Goal: Find specific page/section: Find specific page/section

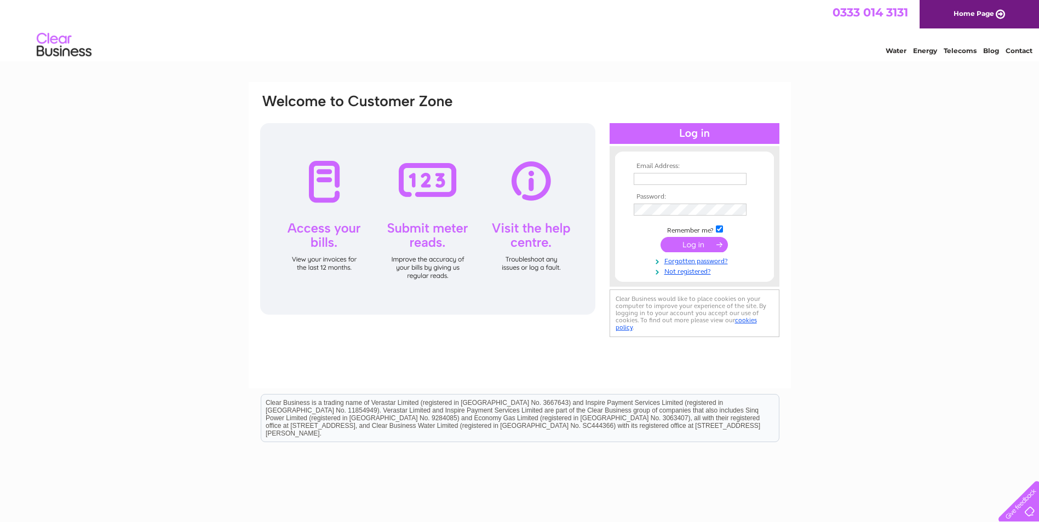
type input "COLIN@DUNCANMCINNES.COM"
click at [686, 244] on input "submit" at bounding box center [693, 244] width 67 height 15
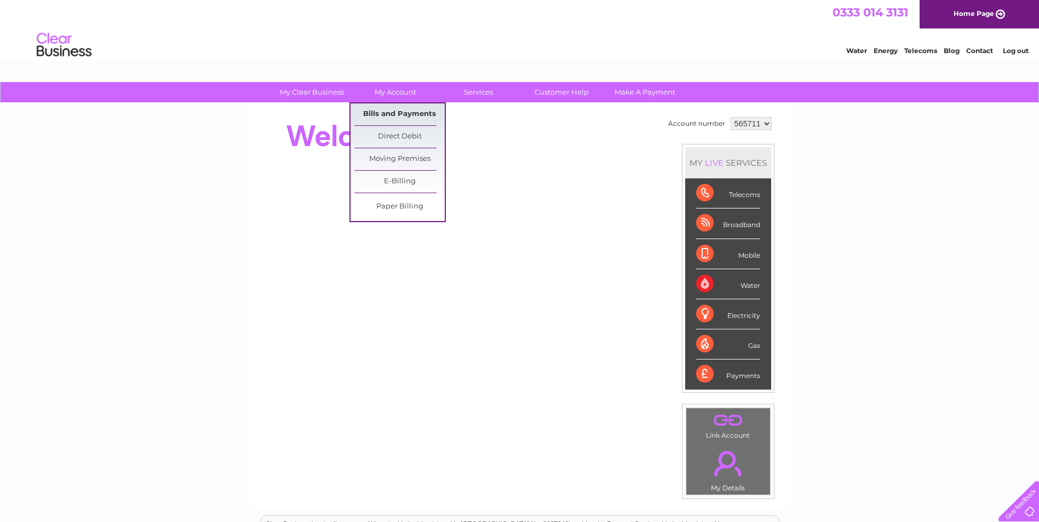
click at [382, 111] on link "Bills and Payments" at bounding box center [399, 114] width 90 height 22
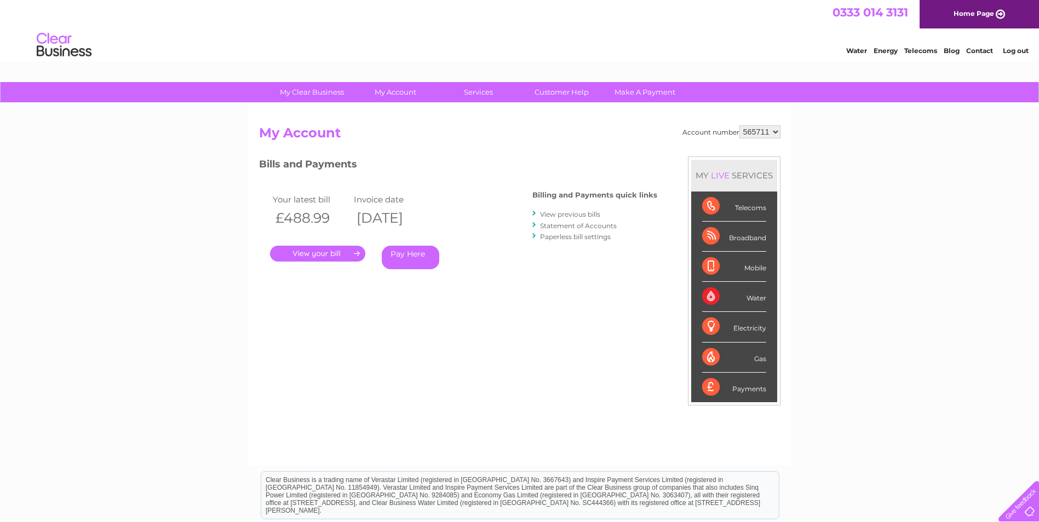
click at [751, 130] on select "565711 927954" at bounding box center [759, 131] width 41 height 13
select select "927954"
click at [739, 125] on select "565711 927954" at bounding box center [759, 131] width 41 height 13
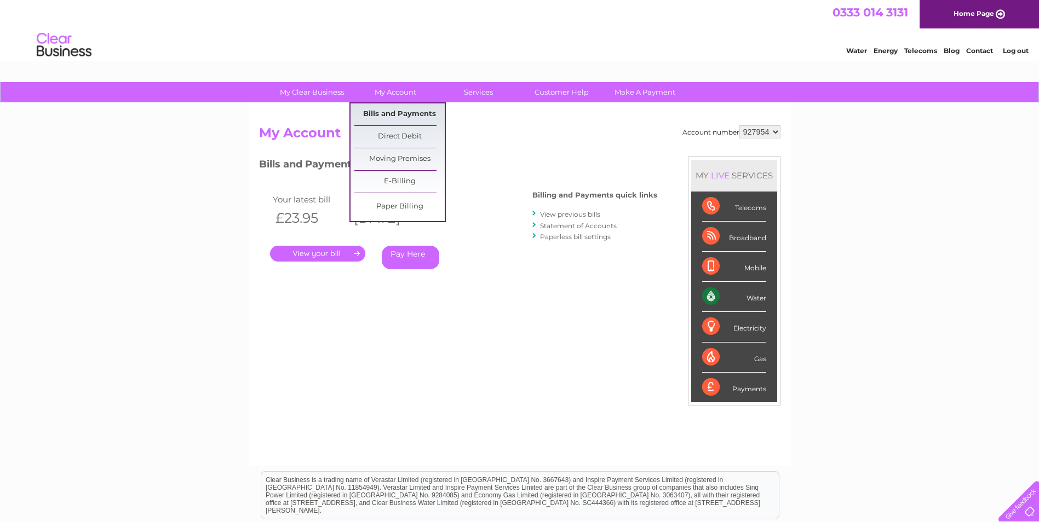
click at [381, 113] on link "Bills and Payments" at bounding box center [399, 114] width 90 height 22
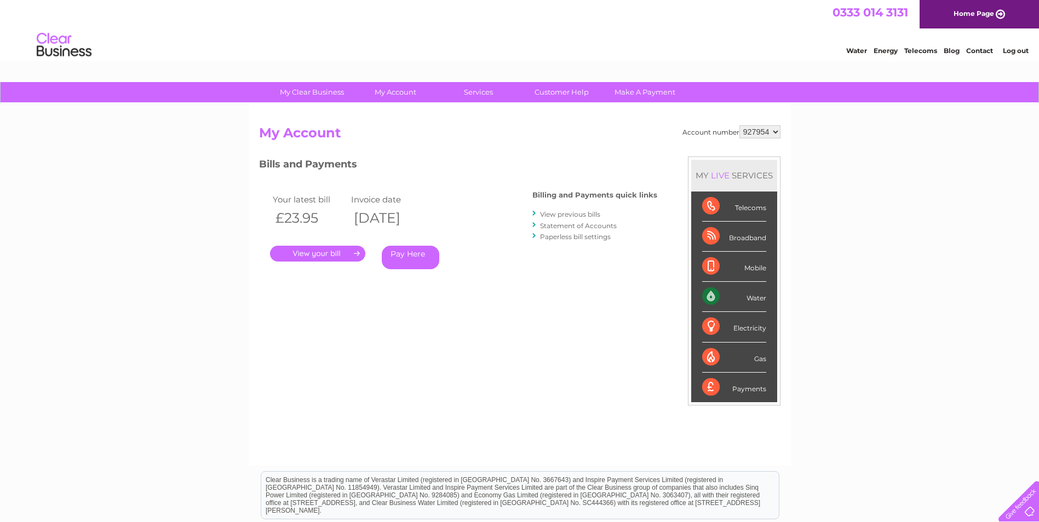
click at [323, 254] on link "." at bounding box center [317, 254] width 95 height 16
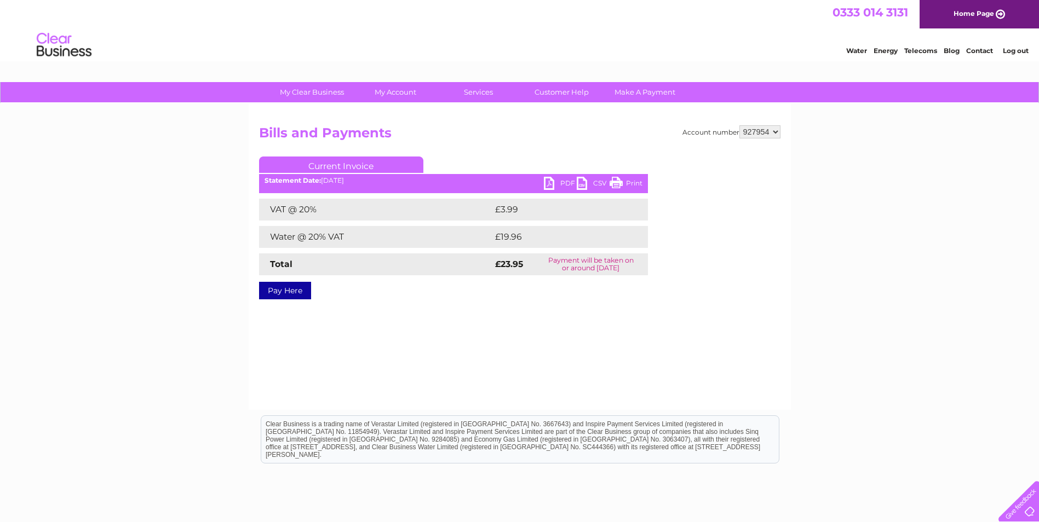
click at [547, 179] on link "PDF" at bounding box center [560, 185] width 33 height 16
